Goal: Information Seeking & Learning: Find specific fact

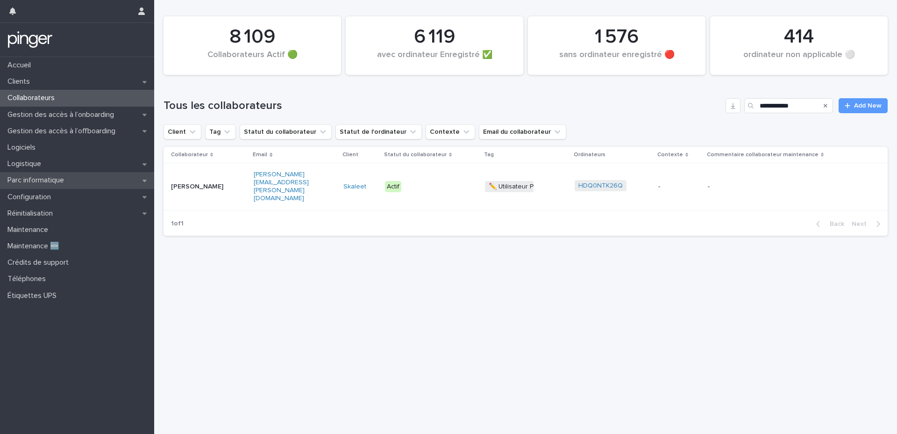
click at [66, 184] on p "Parc informatique" at bounding box center [38, 180] width 68 height 9
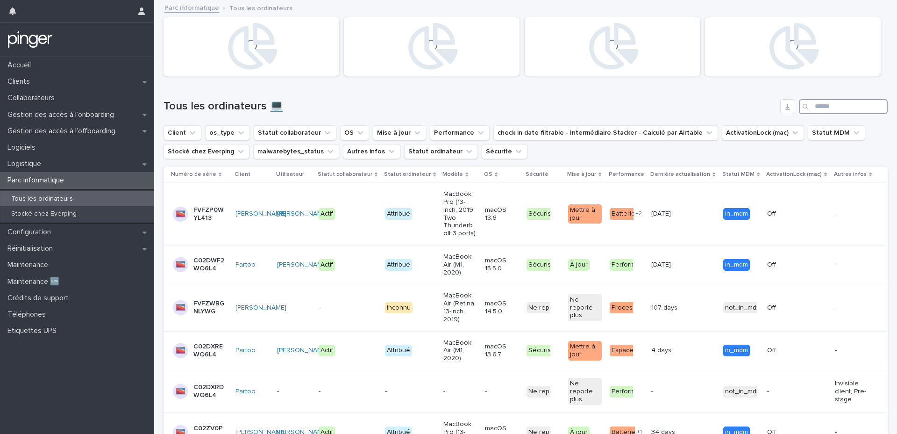
click at [825, 109] on input "Search" at bounding box center [843, 106] width 89 height 15
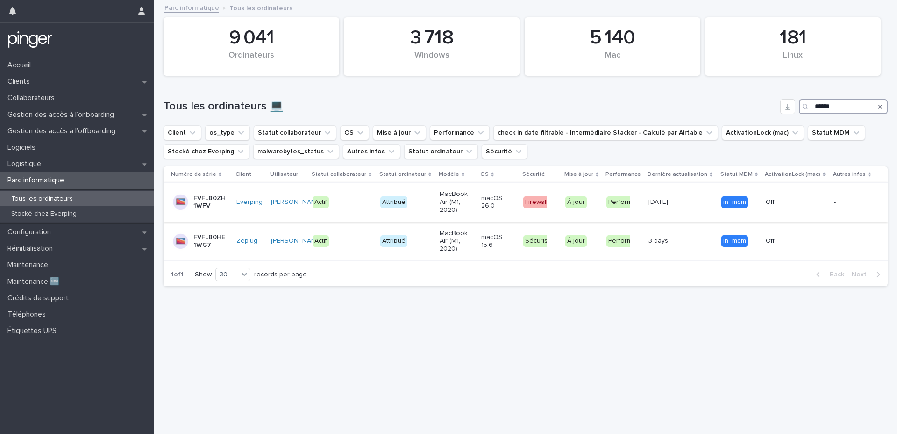
type input "******"
click at [203, 205] on p "FVFL80ZH1WFV" at bounding box center [209, 202] width 33 height 16
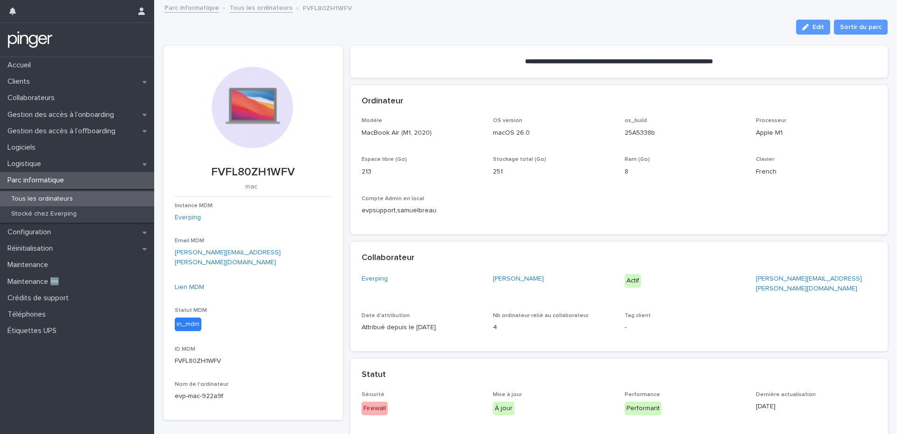
click at [254, 170] on p "FVFL80ZH1WFV" at bounding box center [253, 172] width 157 height 14
copy p "FVFL80ZH1WFV"
click at [62, 102] on p "Collaborateurs" at bounding box center [33, 97] width 58 height 9
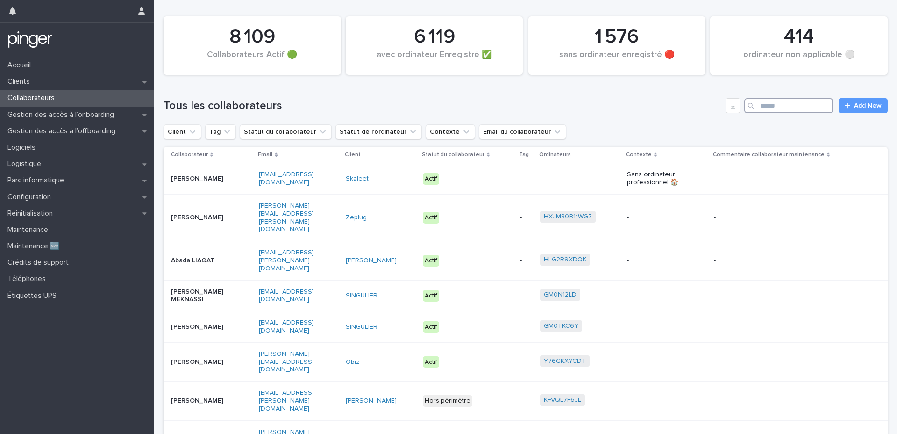
click at [801, 103] on input "Search" at bounding box center [788, 105] width 89 height 15
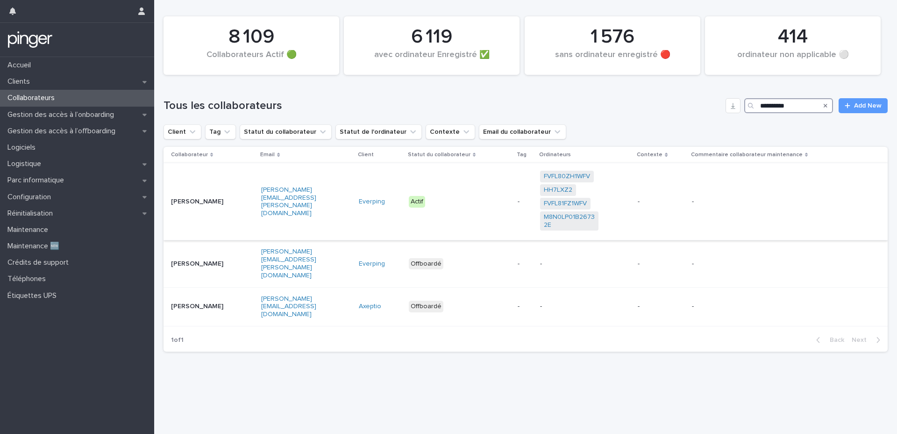
type input "**********"
click at [216, 203] on p "[PERSON_NAME]" at bounding box center [200, 202] width 58 height 8
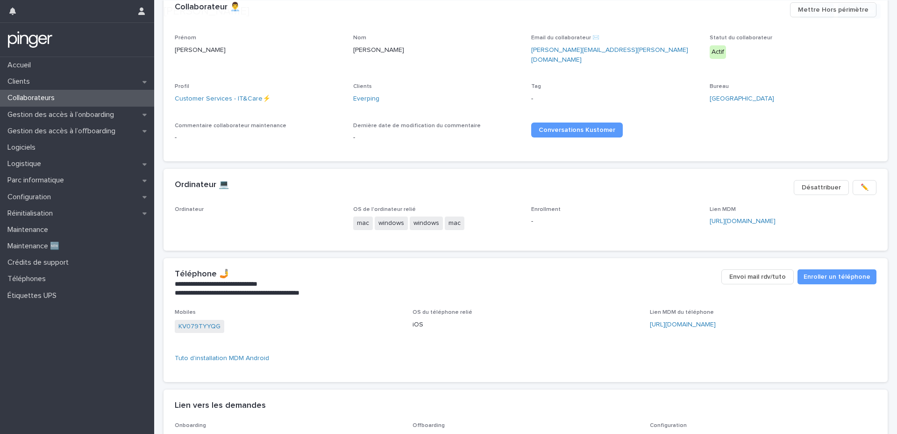
scroll to position [144, 0]
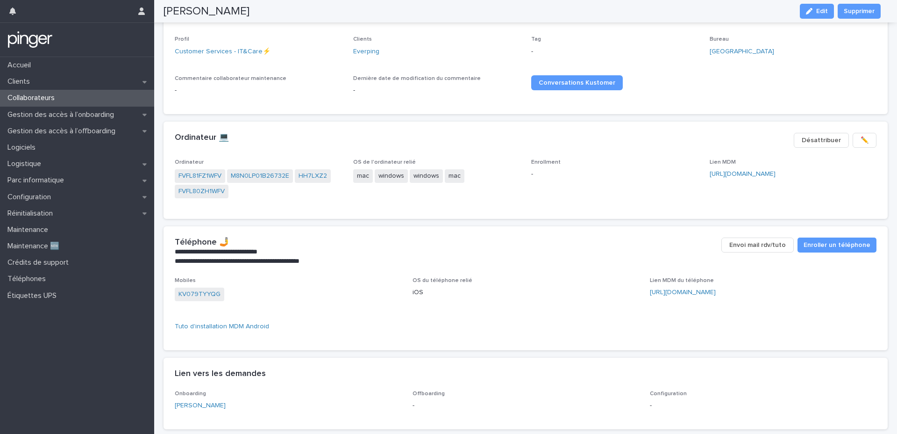
click at [802, 135] on span "Désattribuer" at bounding box center [821, 139] width 39 height 9
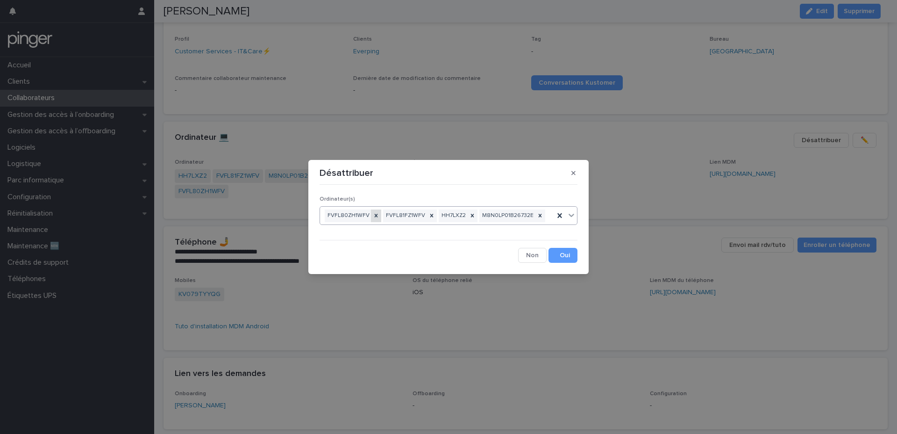
click at [373, 214] on icon at bounding box center [376, 215] width 7 height 7
click at [478, 217] on icon at bounding box center [481, 215] width 7 height 7
click at [564, 255] on button "Save" at bounding box center [562, 255] width 29 height 15
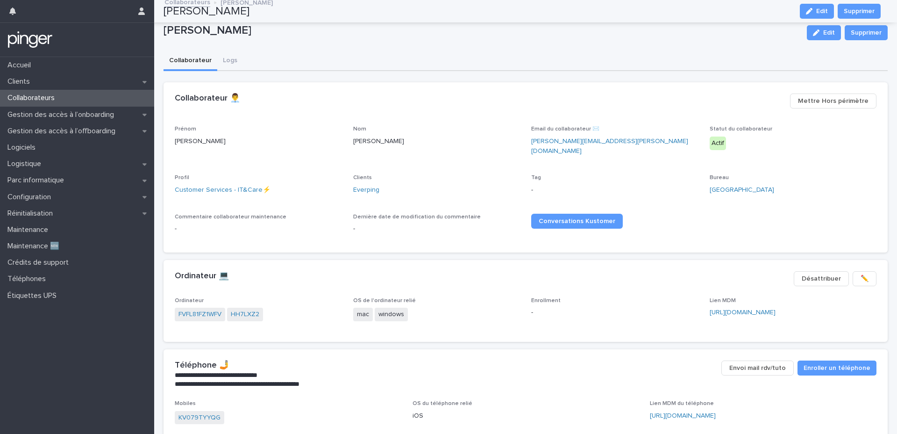
scroll to position [0, 0]
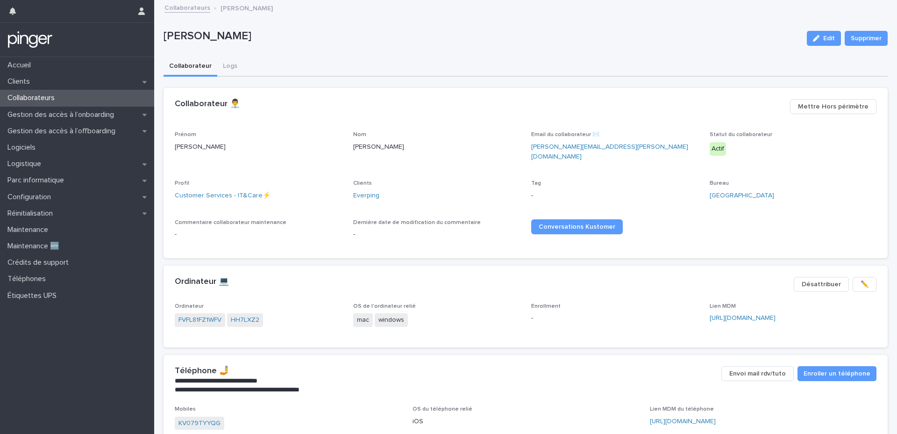
click at [57, 102] on p "Collaborateurs" at bounding box center [33, 97] width 58 height 9
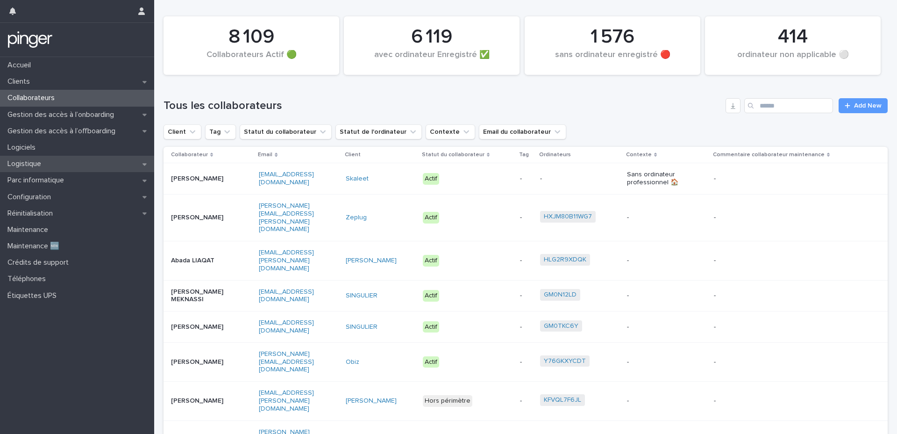
click at [41, 162] on p "Logistique" at bounding box center [26, 163] width 45 height 9
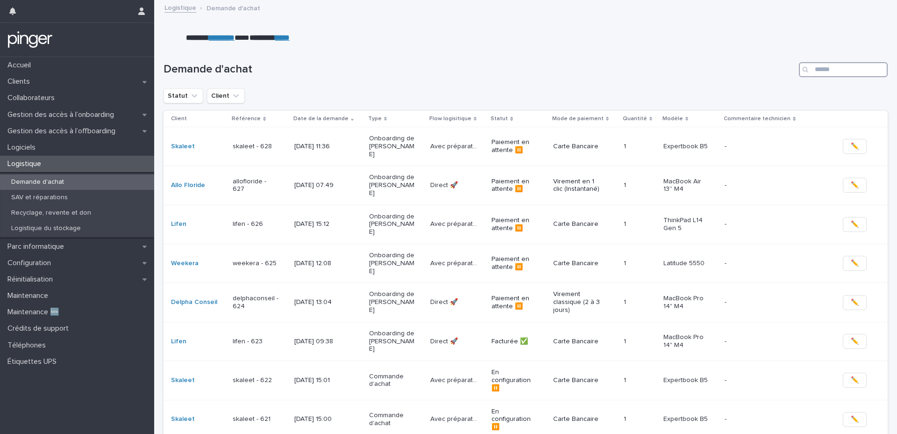
click at [835, 70] on input "Search" at bounding box center [843, 69] width 89 height 15
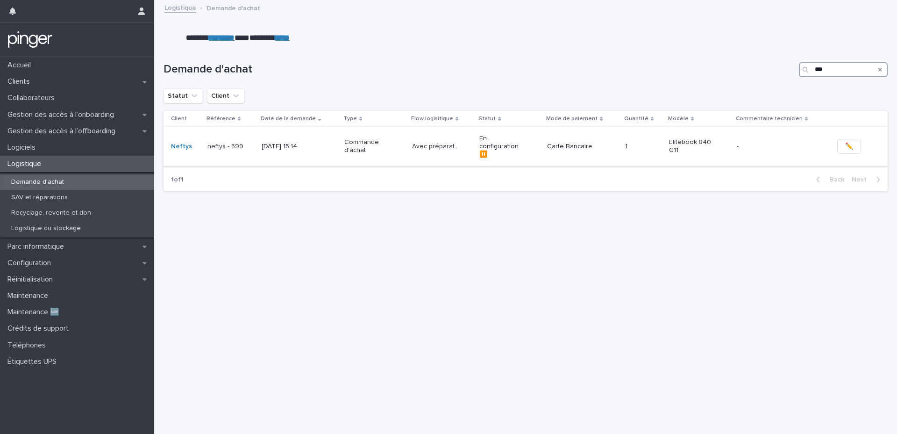
type input "***"
click at [311, 144] on div "[DATE] 15:14" at bounding box center [299, 146] width 75 height 15
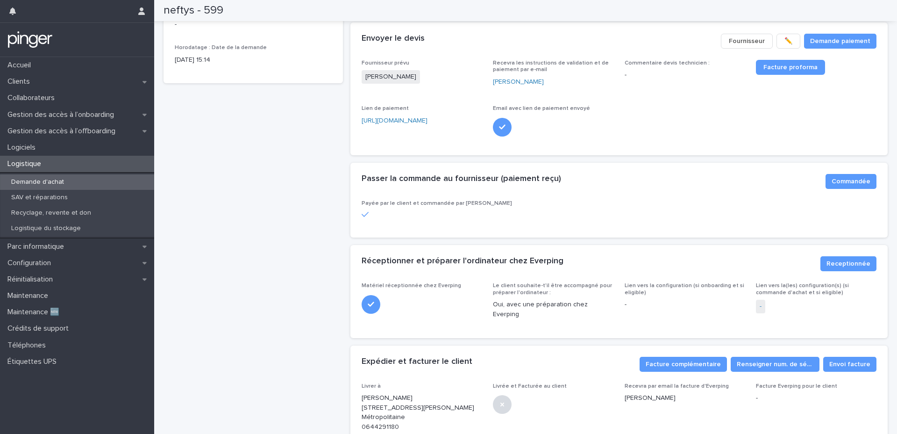
scroll to position [297, 0]
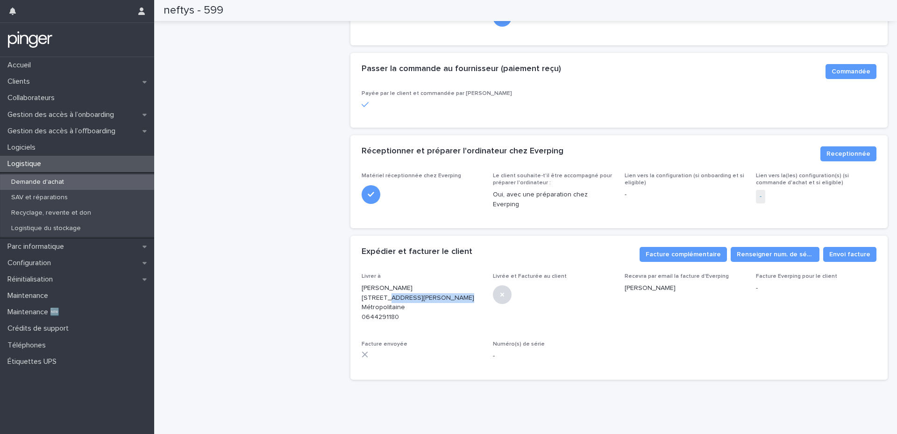
drag, startPoint x: 359, startPoint y: 291, endPoint x: 427, endPoint y: 290, distance: 67.7
click at [427, 290] on p "[PERSON_NAME] [STREET_ADDRESS][PERSON_NAME] Métropolitaine 0644291180" at bounding box center [422, 302] width 121 height 39
copy p "[STREET_ADDRESS][PERSON_NAME]"
click at [370, 310] on p "[PERSON_NAME] [STREET_ADDRESS][PERSON_NAME] Métropolitaine 0644291180" at bounding box center [422, 302] width 121 height 39
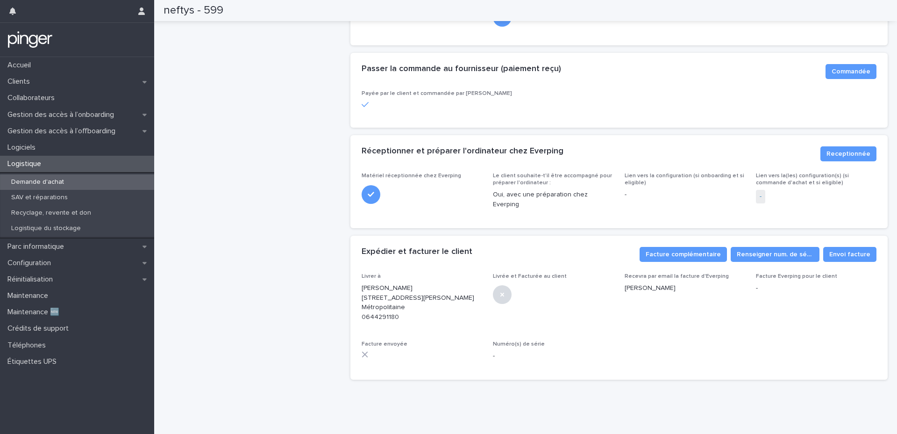
copy p "0644291180"
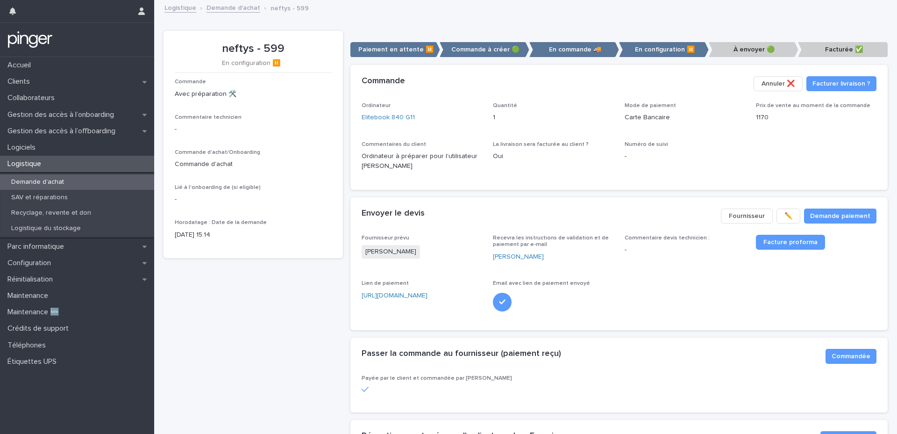
drag, startPoint x: 420, startPoint y: 166, endPoint x: 355, endPoint y: 165, distance: 64.9
click at [355, 165] on div "Ordinateur Elitebook 840 G11 Quantité 1 Mode de paiement Carte Bancaire Prix de…" at bounding box center [619, 145] width 538 height 87
copy p "[PERSON_NAME]"
click at [50, 162] on div "Logistique" at bounding box center [77, 164] width 154 height 16
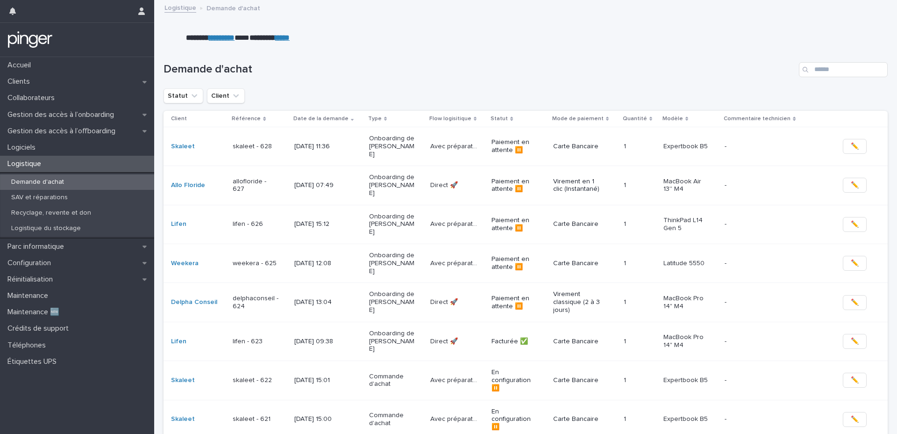
click at [525, 80] on div "Demande d'achat" at bounding box center [526, 65] width 724 height 45
click at [525, 79] on div "Demande d'achat" at bounding box center [526, 65] width 724 height 45
click at [494, 78] on div "Demande d'achat" at bounding box center [526, 65] width 724 height 45
click at [423, 65] on h1 "Demande d'achat" at bounding box center [480, 70] width 632 height 14
click at [414, 45] on div "Demande d'achat" at bounding box center [526, 65] width 724 height 45
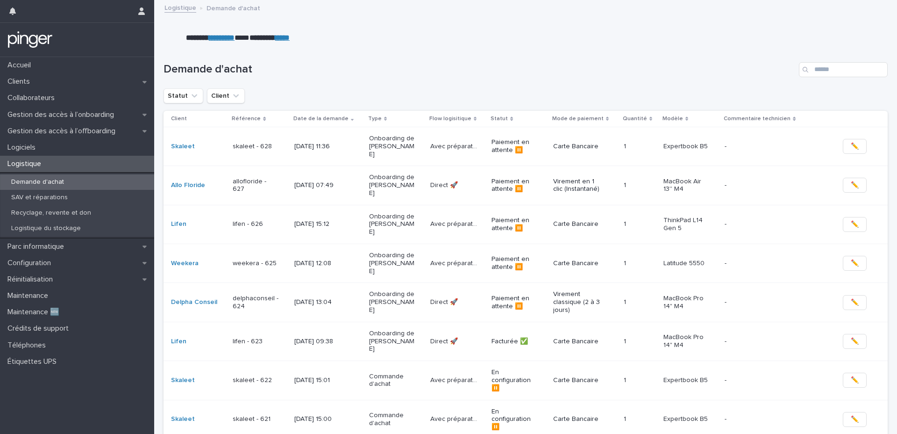
click at [379, 87] on div "Demande d'achat" at bounding box center [526, 65] width 724 height 45
click at [381, 48] on div "Demande d'achat" at bounding box center [526, 65] width 724 height 45
click at [326, 54] on div "Demande d'achat" at bounding box center [526, 65] width 724 height 45
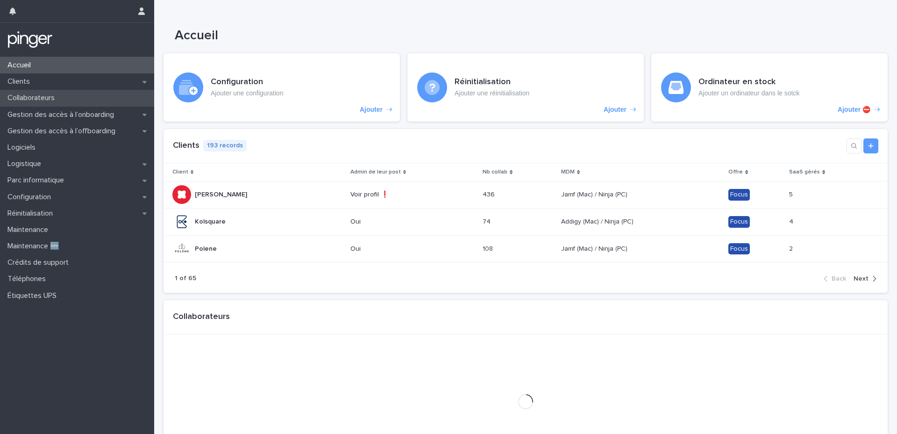
click at [46, 98] on p "Collaborateurs" at bounding box center [33, 97] width 58 height 9
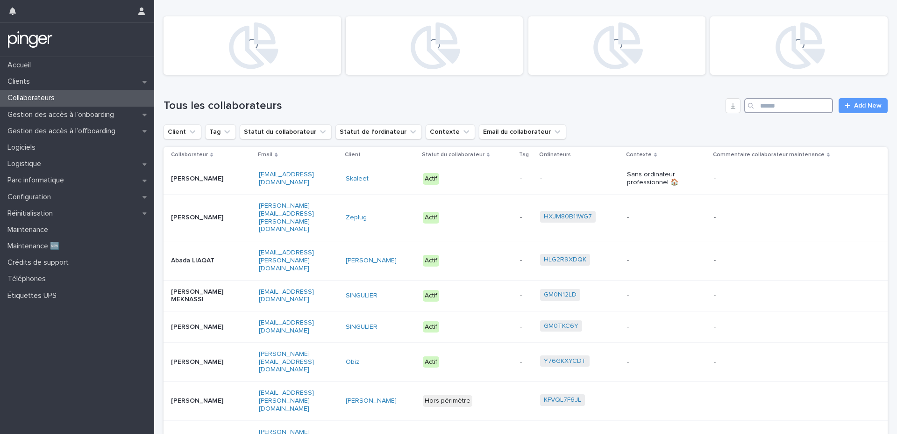
click at [785, 100] on input "Search" at bounding box center [788, 105] width 89 height 15
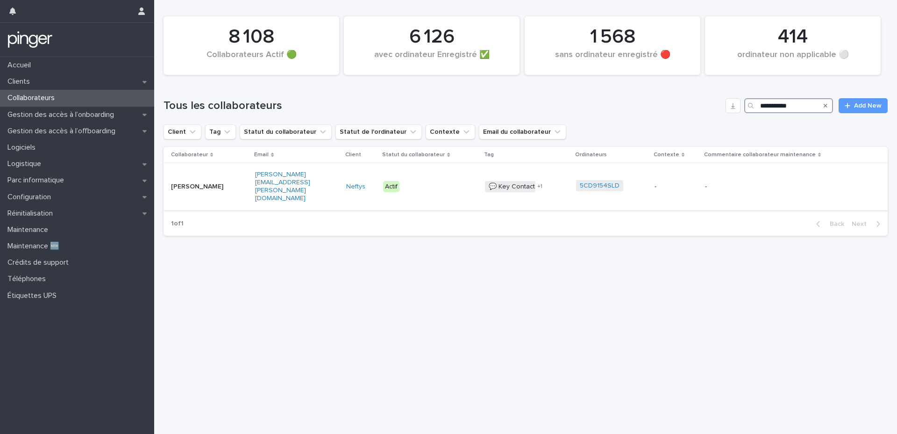
type input "**********"
